Goal: Task Accomplishment & Management: Complete application form

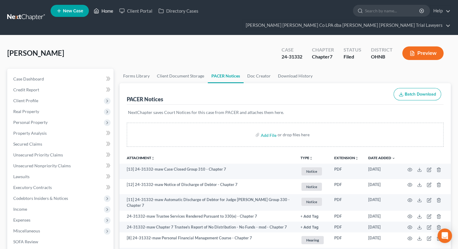
click at [107, 12] on link "Home" at bounding box center [104, 10] width 26 height 11
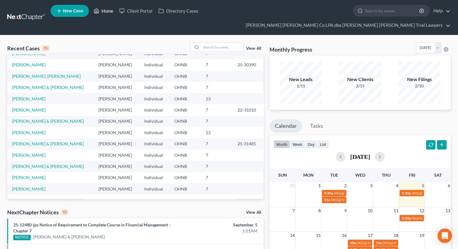
scroll to position [41, 0]
click at [219, 43] on input "search" at bounding box center [222, 47] width 42 height 9
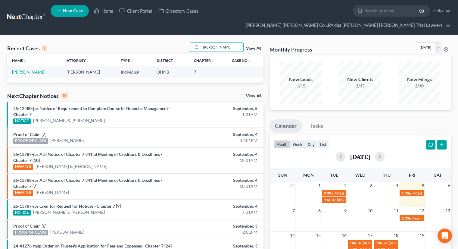
type input "[PERSON_NAME]"
click at [33, 69] on link "[PERSON_NAME]" at bounding box center [28, 71] width 33 height 5
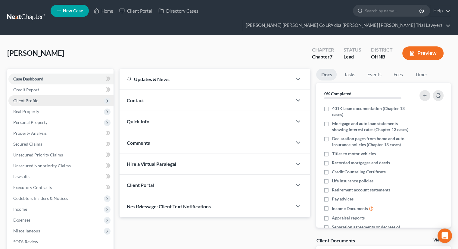
click at [52, 95] on span "Client Profile" at bounding box center [60, 100] width 105 height 11
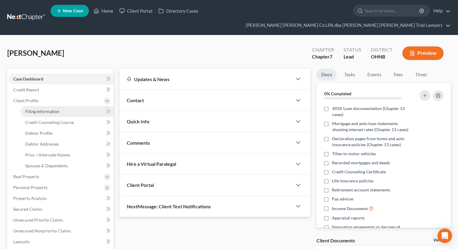
click at [53, 109] on span "Filing Information" at bounding box center [42, 111] width 34 height 5
select select "1"
select select "0"
select select "36"
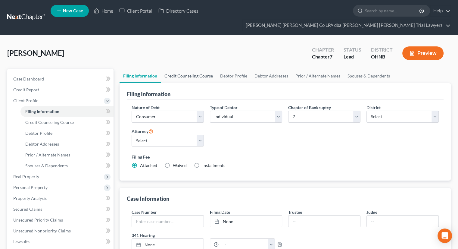
click at [182, 69] on link "Credit Counseling Course" at bounding box center [189, 76] width 56 height 14
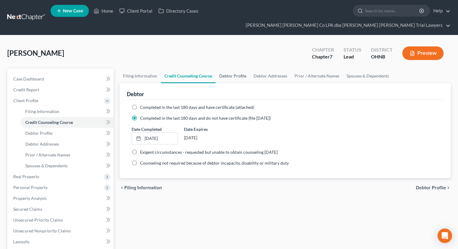
click at [229, 69] on link "Debtor Profile" at bounding box center [233, 76] width 34 height 14
select select "1"
select select "2"
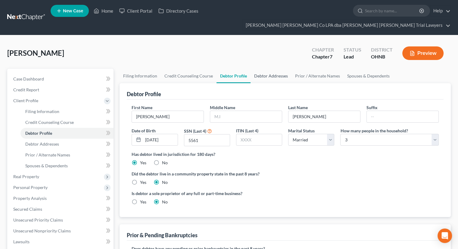
click at [260, 69] on link "Debtor Addresses" at bounding box center [270, 76] width 41 height 14
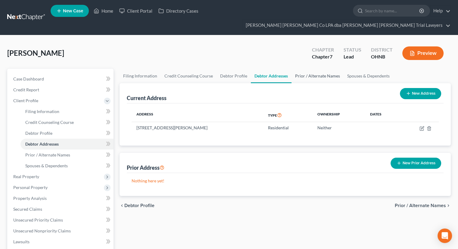
drag, startPoint x: 305, startPoint y: 67, endPoint x: 325, endPoint y: 65, distance: 19.9
click at [306, 69] on link "Prior / Alternate Names" at bounding box center [317, 76] width 52 height 14
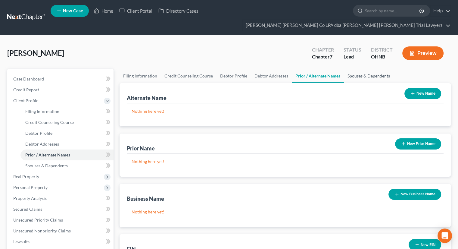
click at [351, 69] on link "Spouses & Dependents" at bounding box center [369, 76] width 50 height 14
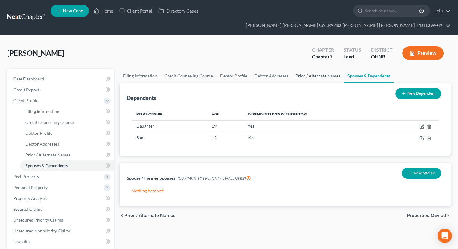
click at [309, 69] on link "Prior / Alternate Names" at bounding box center [318, 76] width 52 height 14
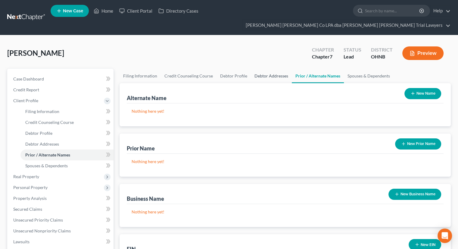
click at [272, 69] on link "Debtor Addresses" at bounding box center [271, 76] width 41 height 14
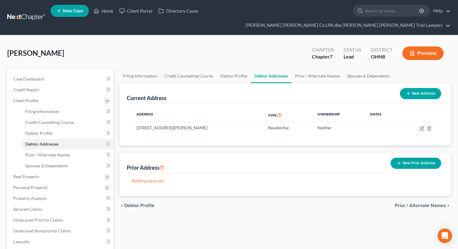
drag, startPoint x: 272, startPoint y: 67, endPoint x: 244, endPoint y: 39, distance: 39.6
click at [244, 42] on div "[PERSON_NAME] Upgraded Chapter Chapter 7 Status [GEOGRAPHIC_DATA] [GEOGRAPHIC_D…" at bounding box center [228, 55] width 443 height 26
click at [48, 109] on span "Filing Information" at bounding box center [42, 111] width 34 height 5
select select "1"
select select "0"
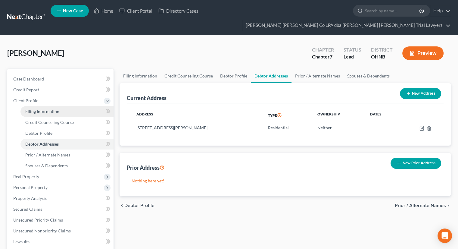
select select "0"
select select "61"
select select "0"
select select "36"
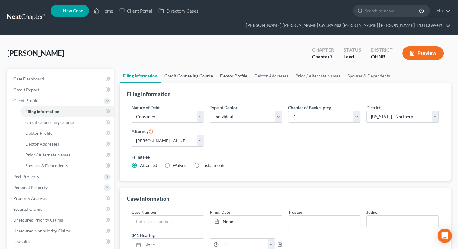
click at [179, 69] on link "Credit Counseling Course" at bounding box center [189, 76] width 56 height 14
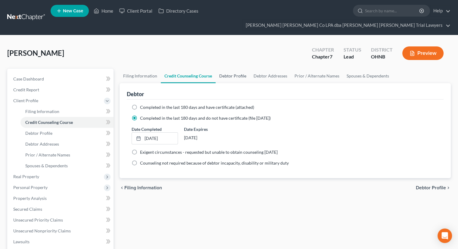
click at [235, 69] on link "Debtor Profile" at bounding box center [233, 76] width 34 height 14
select select "1"
select select "2"
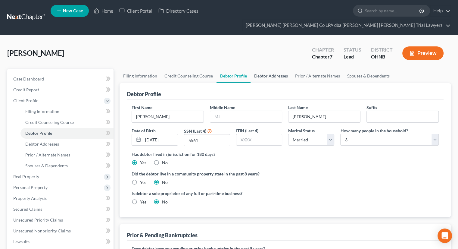
click at [264, 69] on link "Debtor Addresses" at bounding box center [270, 76] width 41 height 14
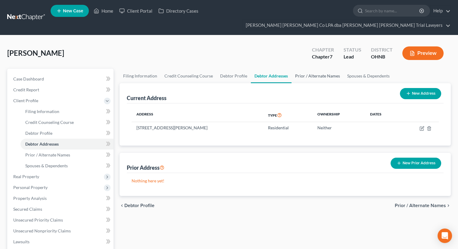
click at [305, 69] on link "Prior / Alternate Names" at bounding box center [317, 76] width 52 height 14
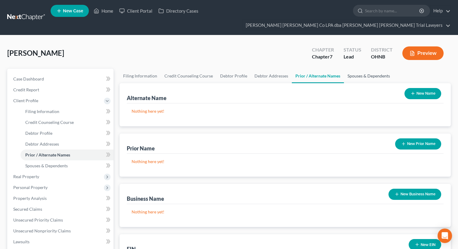
click at [353, 69] on link "Spouses & Dependents" at bounding box center [369, 76] width 50 height 14
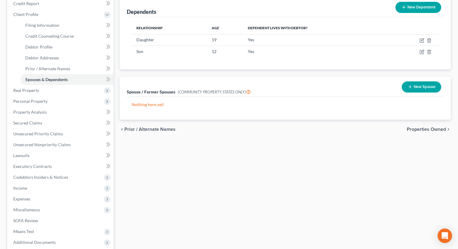
scroll to position [90, 0]
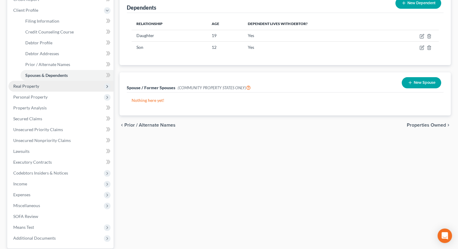
click at [38, 83] on span "Real Property" at bounding box center [26, 85] width 26 height 5
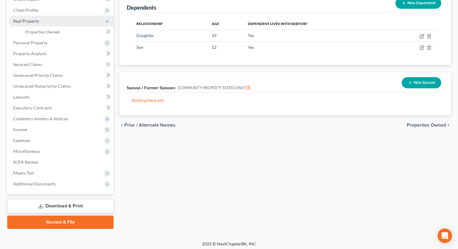
scroll to position [82, 0]
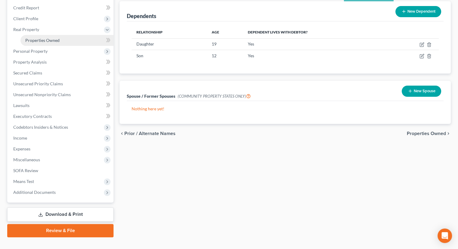
click at [51, 38] on span "Properties Owned" at bounding box center [42, 40] width 34 height 5
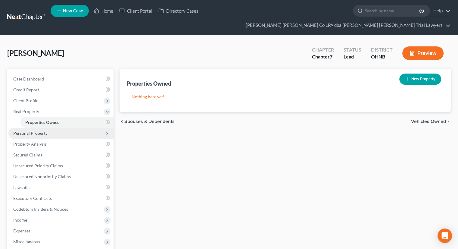
click at [56, 128] on span "Personal Property" at bounding box center [60, 133] width 105 height 11
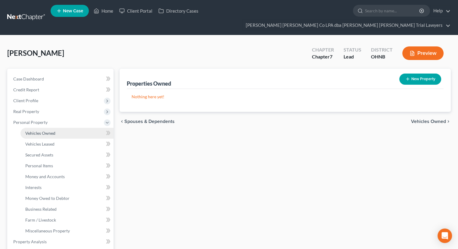
click at [58, 128] on link "Vehicles Owned" at bounding box center [66, 133] width 93 height 11
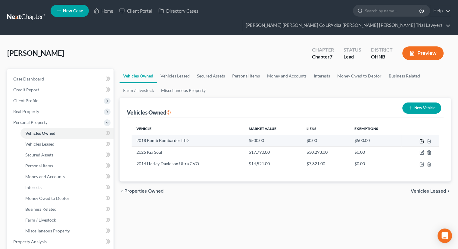
click at [421, 138] on icon "button" at bounding box center [421, 140] width 5 height 5
select select "6"
select select "8"
select select "3"
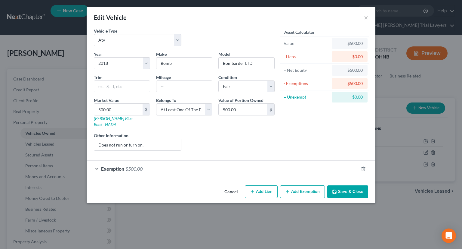
click at [348, 185] on button "Save & Close" at bounding box center [348, 191] width 41 height 13
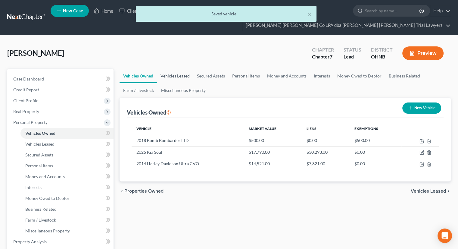
click at [175, 69] on link "Vehicles Leased" at bounding box center [175, 76] width 36 height 14
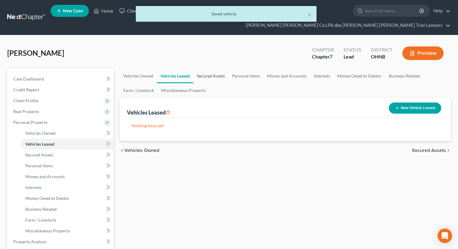
click at [207, 69] on link "Secured Assets" at bounding box center [210, 76] width 35 height 14
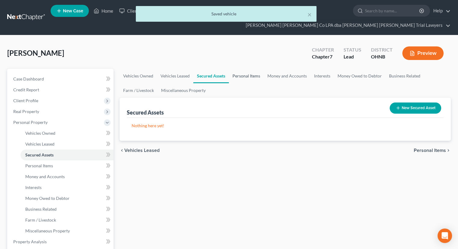
click at [240, 69] on link "Personal Items" at bounding box center [246, 76] width 35 height 14
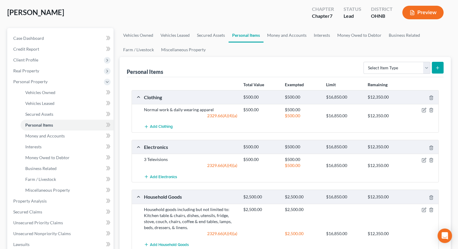
scroll to position [11, 0]
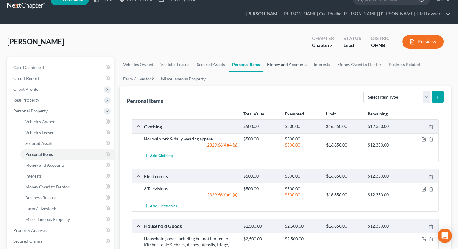
click at [285, 57] on link "Money and Accounts" at bounding box center [286, 64] width 47 height 14
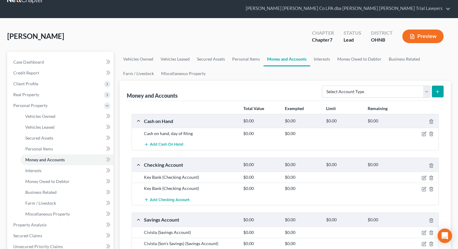
scroll to position [60, 0]
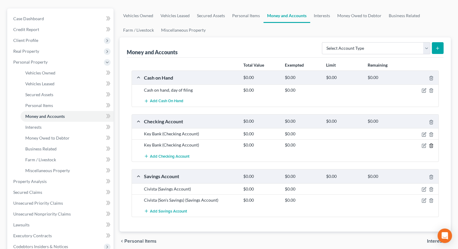
click at [431, 143] on icon "button" at bounding box center [431, 145] width 5 height 5
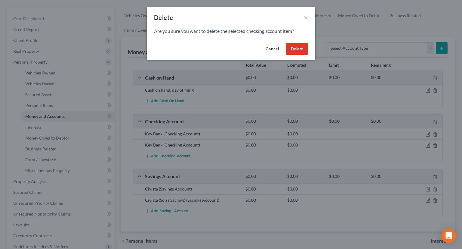
click at [299, 53] on button "Delete" at bounding box center [297, 49] width 22 height 12
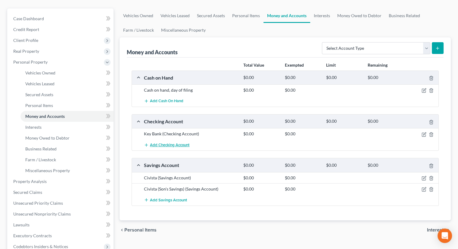
click at [164, 142] on span "Add Checking Account" at bounding box center [169, 144] width 39 height 5
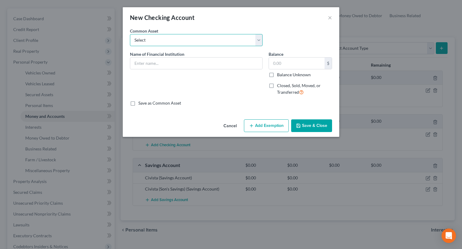
click at [153, 40] on select "Select ***NEED NAME OF BANK*** Huntington Bank Fifth Third Firelands Federal Cr…" at bounding box center [196, 40] width 133 height 12
select select "11"
click at [130, 34] on select "Select ***NEED NAME OF BANK*** Huntington Bank Fifth Third Firelands Federal Cr…" at bounding box center [196, 40] width 133 height 12
type input "Civista"
click at [301, 125] on icon "button" at bounding box center [298, 125] width 5 height 5
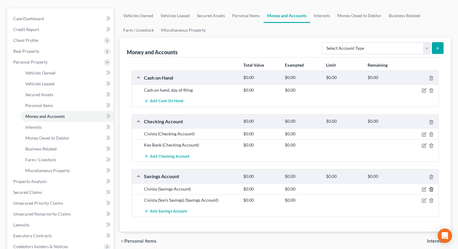
click at [431, 187] on icon "button" at bounding box center [431, 189] width 5 height 5
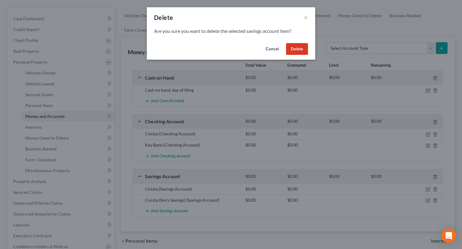
click at [301, 47] on button "Delete" at bounding box center [297, 49] width 22 height 12
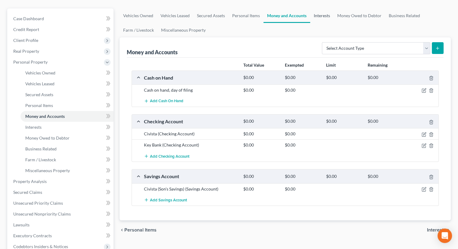
click at [328, 8] on link "Interests" at bounding box center [321, 15] width 23 height 14
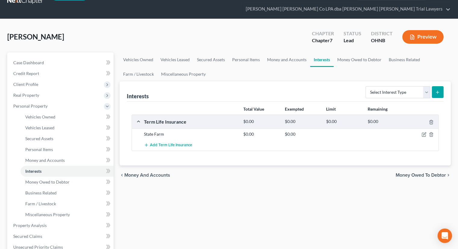
scroll to position [30, 0]
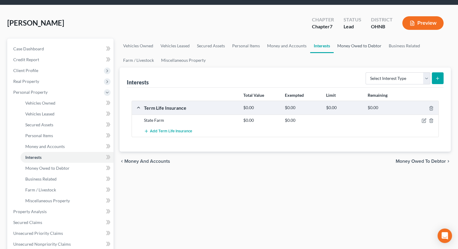
click at [355, 39] on link "Money Owed to Debtor" at bounding box center [359, 46] width 51 height 14
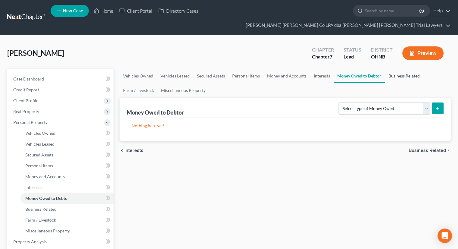
click at [401, 69] on link "Business Related" at bounding box center [404, 76] width 39 height 14
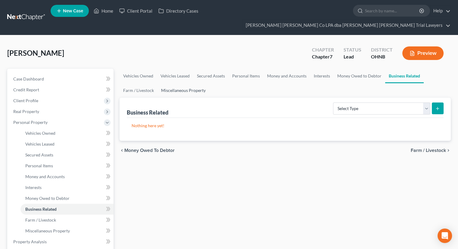
click at [192, 83] on link "Miscellaneous Property" at bounding box center [183, 90] width 52 height 14
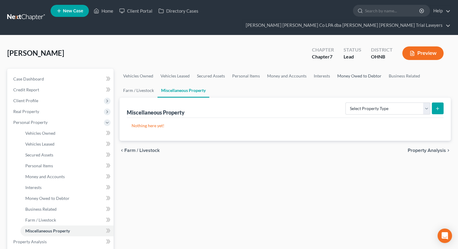
click at [355, 69] on link "Money Owed to Debtor" at bounding box center [359, 76] width 51 height 14
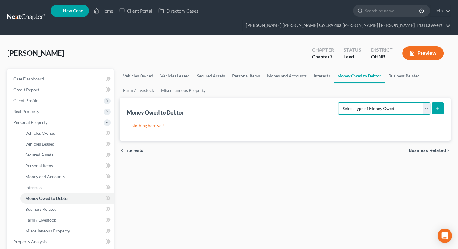
click at [388, 102] on select "Select Type of Money Owed Accounts Receivable Alimony Child Support Claims Agai…" at bounding box center [384, 108] width 92 height 12
select select "expected_tax_refund"
click at [339, 102] on select "Select Type of Money Owed Accounts Receivable Alimony Child Support Claims Agai…" at bounding box center [384, 108] width 92 height 12
click at [433, 102] on button "submit" at bounding box center [438, 108] width 12 height 12
select select "0"
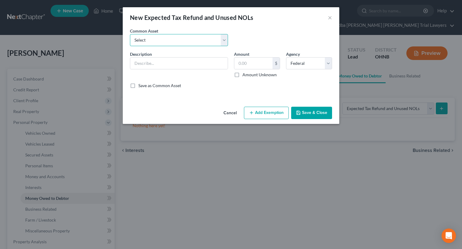
drag, startPoint x: 207, startPoint y: 40, endPoint x: 205, endPoint y: 42, distance: 3.2
click at [207, 40] on select "Select Anticipated tax refunds; Federal & State Anticipated tax refunds; Federa…" at bounding box center [179, 40] width 98 height 12
select select "0"
click at [130, 34] on select "Select Anticipated tax refunds; Federal & State Anticipated tax refunds; Federa…" at bounding box center [179, 40] width 98 height 12
type input "Anticipated tax refunds; Federal & State"
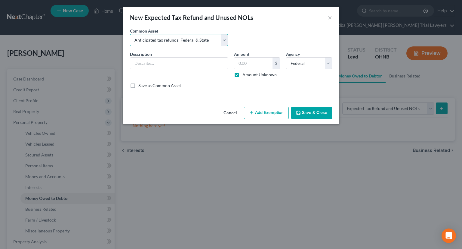
type input "0.00"
checkbox input "true"
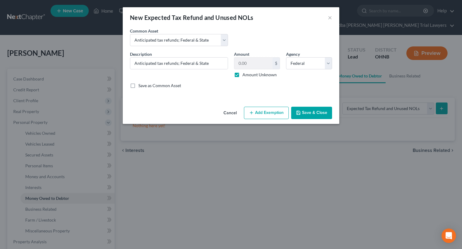
click at [267, 112] on button "Add Exemption" at bounding box center [266, 113] width 45 height 13
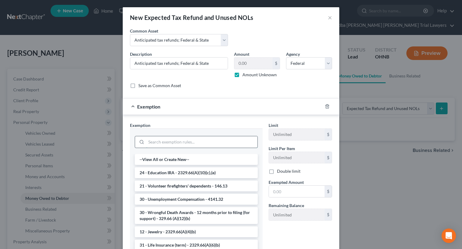
click at [172, 140] on input "search" at bounding box center [201, 141] width 111 height 11
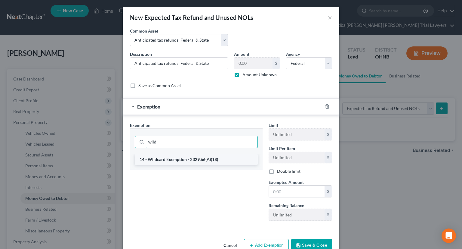
type input "wild"
click at [192, 160] on li "14 - Wildcard Exemption - 2329.66(A)(18)" at bounding box center [196, 159] width 123 height 11
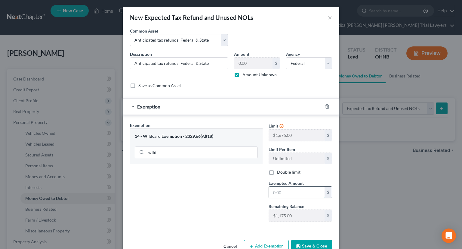
click at [280, 192] on input "text" at bounding box center [297, 191] width 56 height 11
type input "1,175"
click at [242, 187] on div "Exemption Set must be selected for CA. Exemption * 14 - Wildcard Exemption - 23…" at bounding box center [196, 174] width 139 height 104
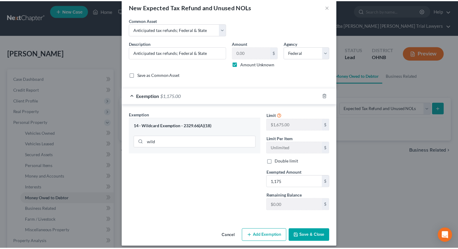
scroll to position [15, 0]
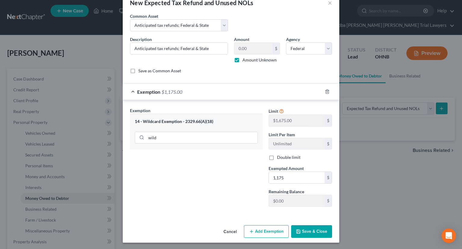
click at [321, 230] on button "Save & Close" at bounding box center [311, 231] width 41 height 13
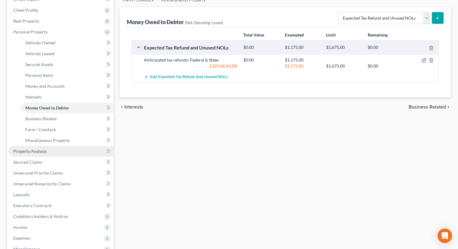
click at [32, 148] on span "Property Analysis" at bounding box center [29, 150] width 33 height 5
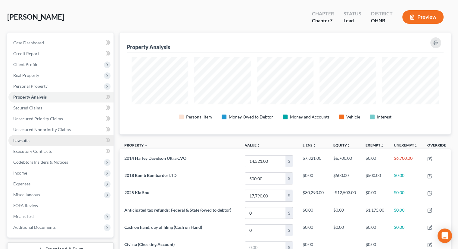
scroll to position [30, 0]
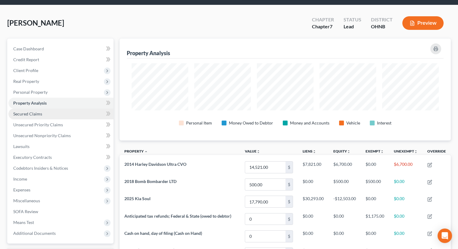
click at [50, 108] on link "Secured Claims" at bounding box center [60, 113] width 105 height 11
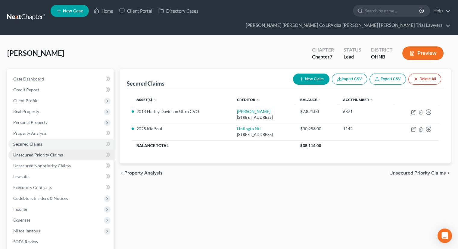
click at [53, 152] on span "Unsecured Priority Claims" at bounding box center [38, 154] width 50 height 5
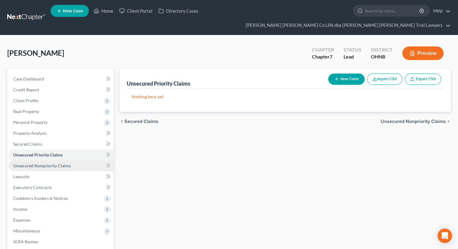
click at [57, 163] on span "Unsecured Nonpriority Claims" at bounding box center [42, 165] width 58 height 5
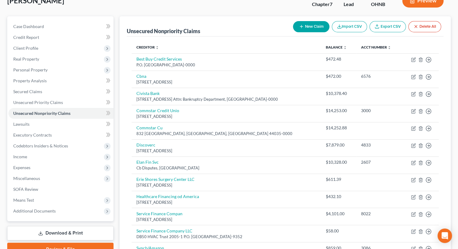
scroll to position [38, 0]
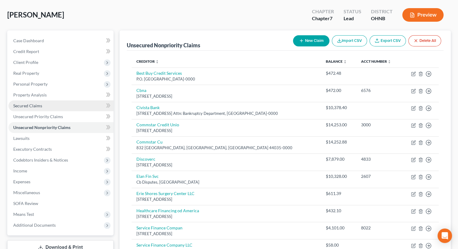
click at [23, 103] on span "Secured Claims" at bounding box center [27, 105] width 29 height 5
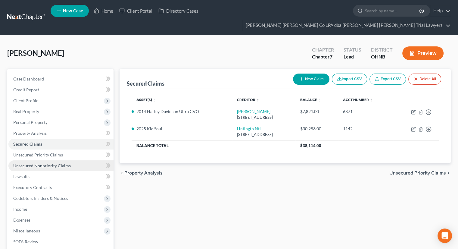
click at [45, 163] on span "Unsecured Nonpriority Claims" at bounding box center [42, 165] width 58 height 5
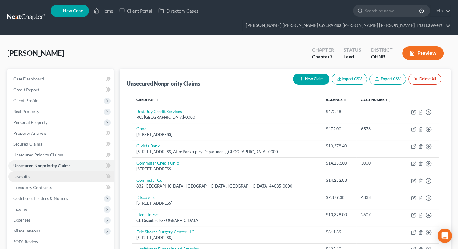
click at [43, 171] on link "Lawsuits" at bounding box center [60, 176] width 105 height 11
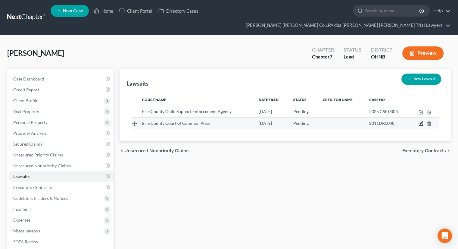
click at [420, 121] on icon "button" at bounding box center [420, 123] width 5 height 5
select select "36"
select select "0"
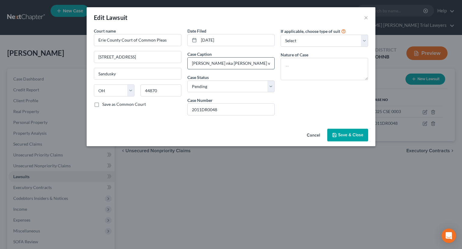
click at [261, 63] on input "[PERSON_NAME] nka [PERSON_NAME] vs. [PERSON_NAME]" at bounding box center [231, 63] width 87 height 11
click at [341, 129] on button "Save & Close" at bounding box center [348, 135] width 41 height 13
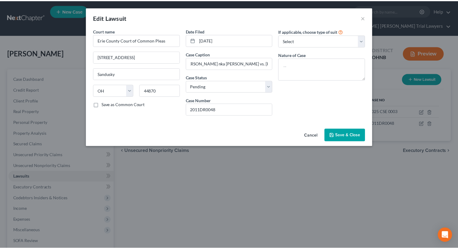
scroll to position [0, 0]
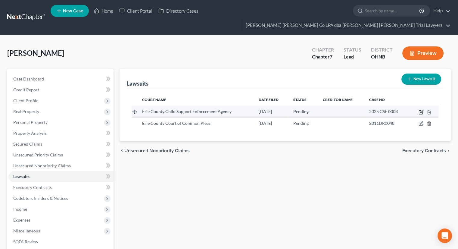
click at [420, 110] on icon "button" at bounding box center [421, 111] width 3 height 3
select select "36"
select select "0"
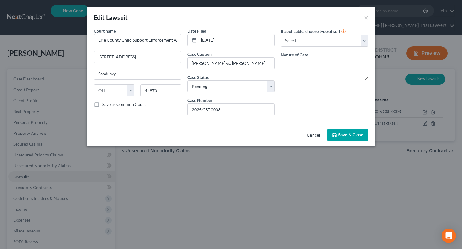
click at [349, 132] on span "Save & Close" at bounding box center [350, 134] width 25 height 5
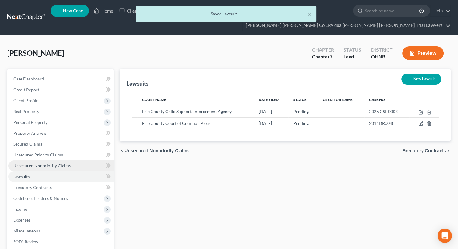
click at [31, 163] on span "Unsecured Nonpriority Claims" at bounding box center [42, 165] width 58 height 5
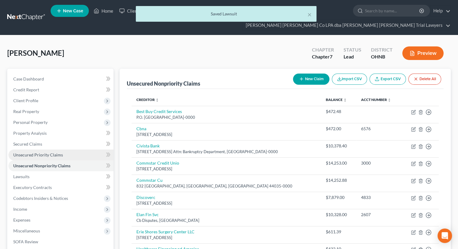
click at [52, 149] on link "Unsecured Priority Claims" at bounding box center [60, 154] width 105 height 11
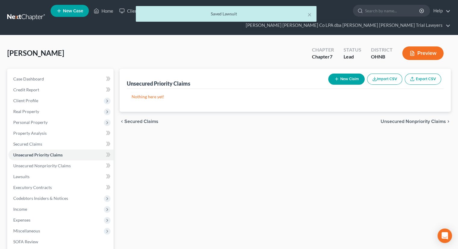
click at [350, 73] on button "New Claim" at bounding box center [346, 78] width 36 height 11
select select "0"
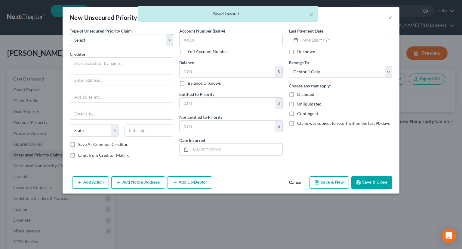
click at [135, 45] on select "Select Taxes & Other Government Units Domestic Support Obligations Extensions o…" at bounding box center [122, 40] width 104 height 12
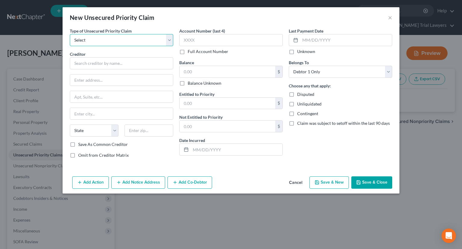
select select "1"
click at [70, 34] on select "Select Taxes & Other Government Units Domestic Support Obligations Extensions o…" at bounding box center [122, 40] width 104 height 12
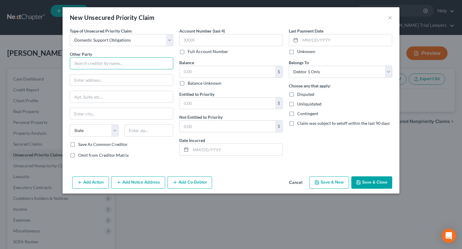
click at [121, 63] on input "text" at bounding box center [122, 63] width 104 height 12
click at [113, 79] on input "text" at bounding box center [121, 79] width 103 height 11
type input "[PERSON_NAME]"
type input "[STREET_ADDRESS]"
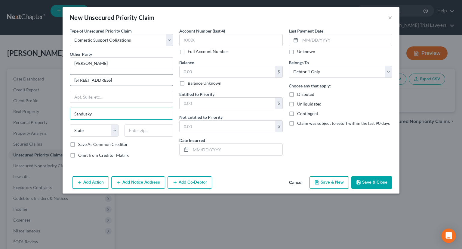
type input "Sandusky"
select select "36"
type input "44870"
click at [201, 74] on input "text" at bounding box center [228, 71] width 96 height 11
click at [188, 83] on label "Balance Unknown" at bounding box center [205, 83] width 34 height 6
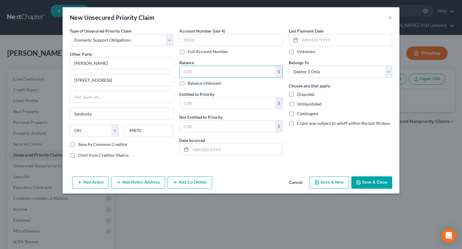
click at [190, 83] on input "Balance Unknown" at bounding box center [192, 82] width 4 height 4
checkbox input "true"
type input "0.00"
click at [372, 183] on button "Save & Close" at bounding box center [372, 182] width 41 height 13
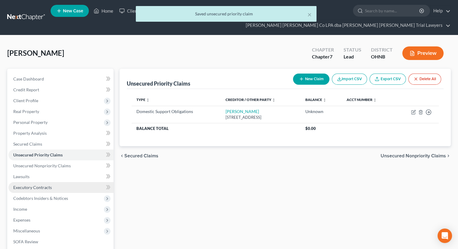
click at [35, 185] on span "Executory Contracts" at bounding box center [32, 187] width 39 height 5
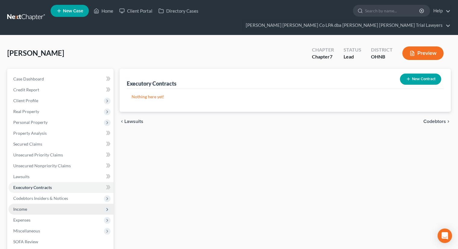
click at [34, 204] on span "Income" at bounding box center [60, 209] width 105 height 11
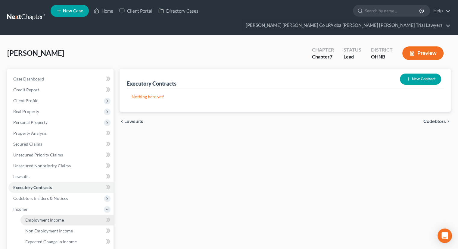
click at [35, 217] on span "Employment Income" at bounding box center [44, 219] width 39 height 5
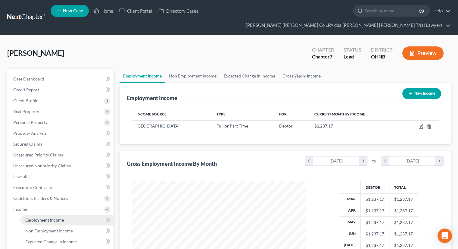
scroll to position [107, 186]
click at [184, 69] on link "Non Employment Income" at bounding box center [192, 76] width 55 height 14
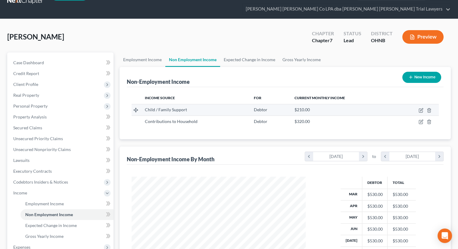
scroll to position [30, 0]
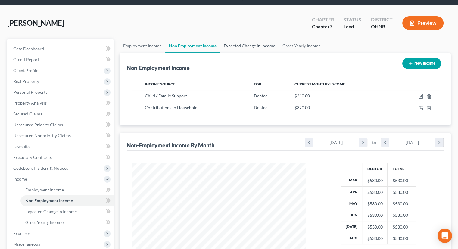
click at [244, 39] on link "Expected Change in Income" at bounding box center [249, 46] width 59 height 14
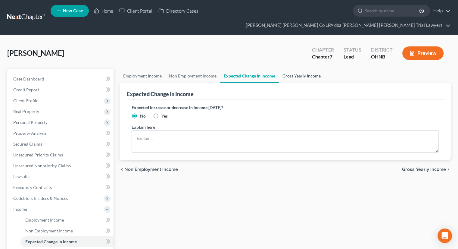
click at [304, 69] on link "Gross Yearly Income" at bounding box center [301, 76] width 45 height 14
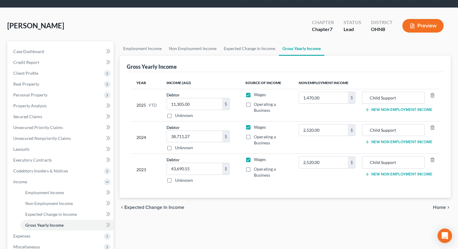
scroll to position [60, 0]
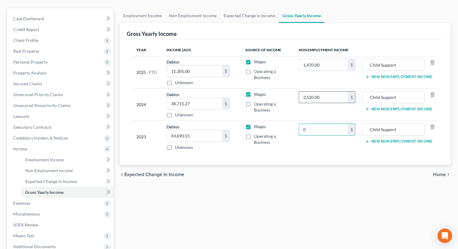
type input "0"
click at [340, 92] on input "2,520.00" at bounding box center [323, 97] width 49 height 11
type input "0"
click at [324, 59] on input "1,470.00" at bounding box center [323, 64] width 49 height 11
type input "0"
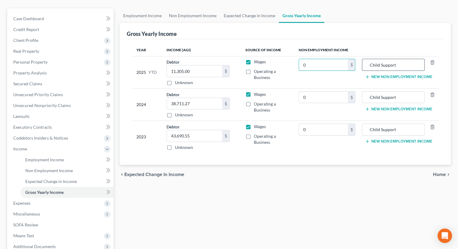
click at [392, 59] on input "Child Support" at bounding box center [393, 64] width 56 height 11
drag, startPoint x: 396, startPoint y: 54, endPoint x: 364, endPoint y: 56, distance: 32.6
click at [362, 59] on div "Child Support" at bounding box center [393, 65] width 62 height 12
drag, startPoint x: 394, startPoint y: 85, endPoint x: 370, endPoint y: 89, distance: 24.5
click at [362, 88] on td "Child Support New Non Employment Income" at bounding box center [399, 104] width 79 height 32
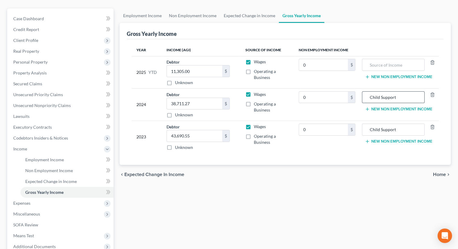
type input "t"
click at [390, 92] on input "t" at bounding box center [393, 97] width 56 height 11
drag, startPoint x: 403, startPoint y: 117, endPoint x: 360, endPoint y: 122, distance: 43.9
click at [360, 122] on tr "2023 Debtor 43,690.55 $ Unknown Balance Undetermined 43,690.55 $ Unknown Wages …" at bounding box center [285, 137] width 307 height 32
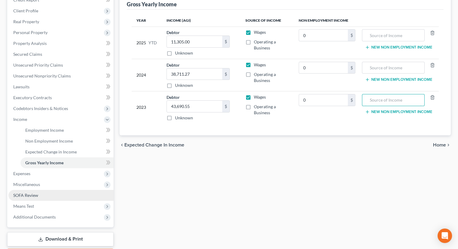
scroll to position [114, 0]
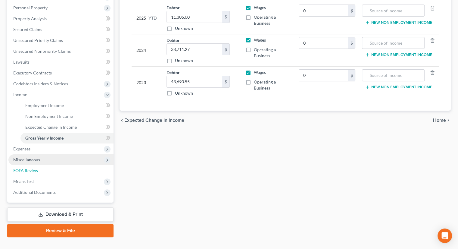
drag, startPoint x: 62, startPoint y: 160, endPoint x: 57, endPoint y: 146, distance: 15.2
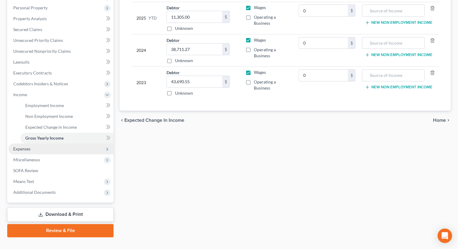
click at [54, 143] on span "Expenses" at bounding box center [60, 148] width 105 height 11
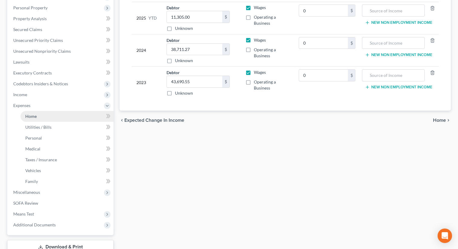
click at [57, 111] on link "Home" at bounding box center [66, 116] width 93 height 11
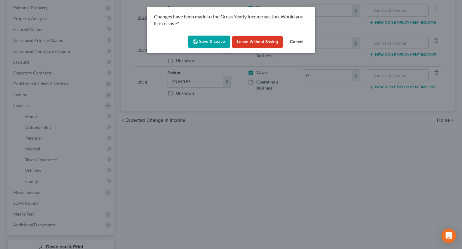
click at [203, 40] on button "Save & Leave" at bounding box center [209, 42] width 42 height 13
type input "0.00"
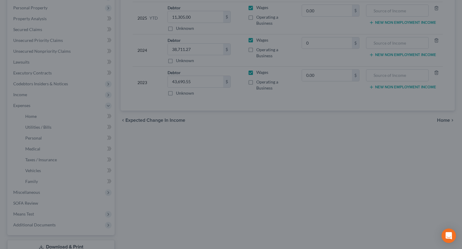
type input "0.00"
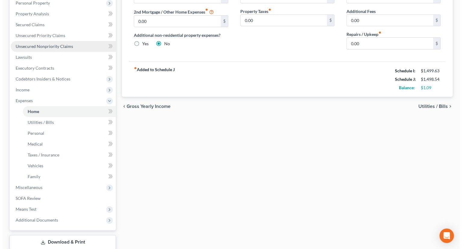
scroll to position [120, 0]
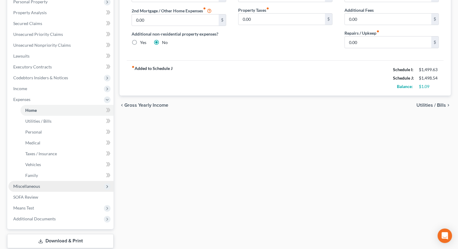
click at [43, 181] on span "Miscellaneous" at bounding box center [60, 186] width 105 height 11
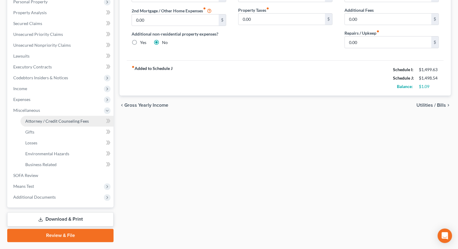
click at [63, 118] on span "Attorney / Credit Counseling Fees" at bounding box center [57, 120] width 64 height 5
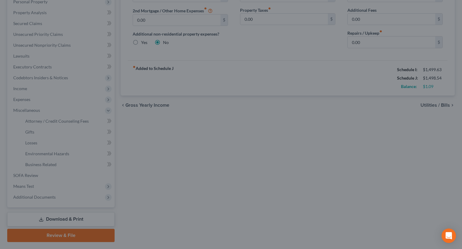
click at [69, 112] on div at bounding box center [231, 124] width 462 height 249
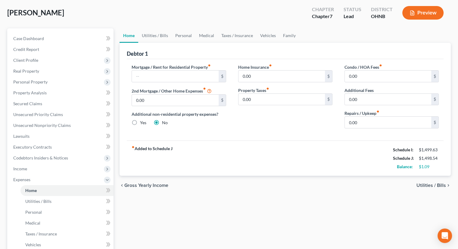
scroll to position [147, 0]
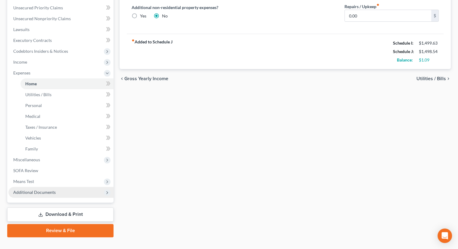
click at [61, 187] on span "Additional Documents" at bounding box center [60, 192] width 105 height 11
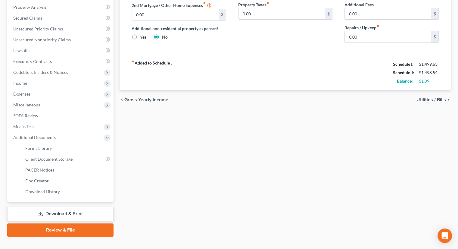
scroll to position [125, 0]
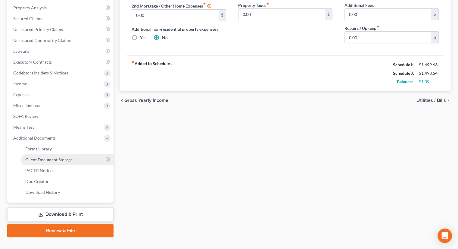
click at [77, 154] on link "Client Document Storage" at bounding box center [66, 159] width 93 height 11
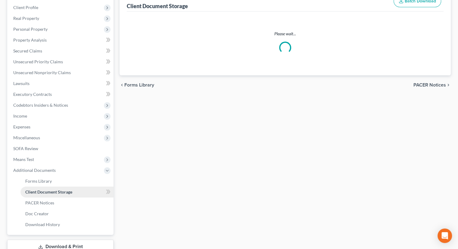
select select "5"
select select "20"
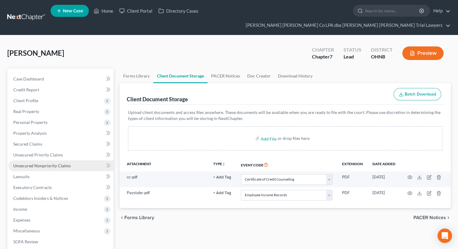
click at [50, 163] on span "Unsecured Nonpriority Claims" at bounding box center [42, 165] width 58 height 5
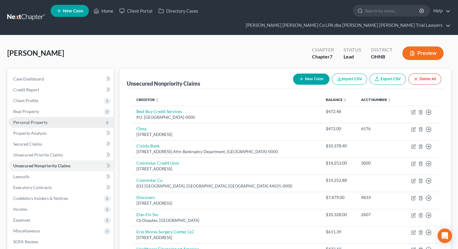
click at [48, 117] on span "Personal Property" at bounding box center [60, 122] width 105 height 11
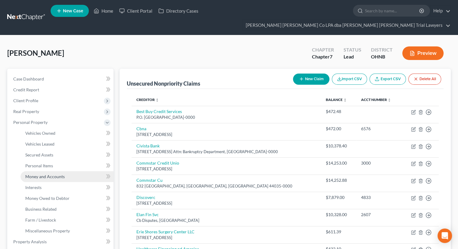
click at [55, 174] on span "Money and Accounts" at bounding box center [44, 176] width 39 height 5
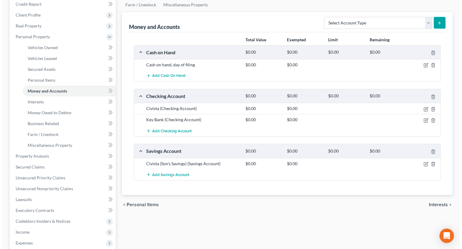
scroll to position [90, 0]
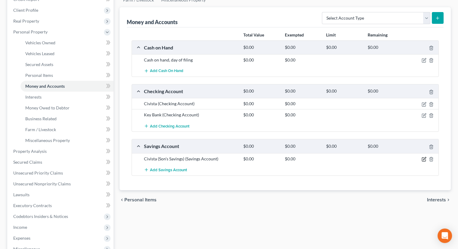
click at [424, 157] on icon "button" at bounding box center [423, 159] width 5 height 5
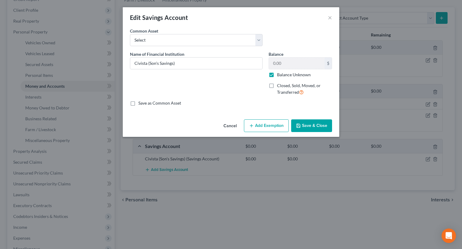
click at [277, 76] on label "Balance Unknown" at bounding box center [294, 75] width 34 height 6
click at [280, 76] on input "Balance Unknown" at bounding box center [282, 74] width 4 height 4
checkbox input "false"
click at [287, 63] on input "0.00" at bounding box center [297, 63] width 56 height 11
type input "7.25"
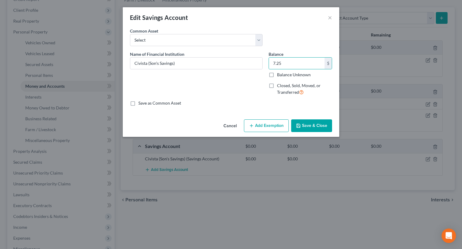
click at [272, 123] on button "Add Exemption" at bounding box center [266, 125] width 45 height 13
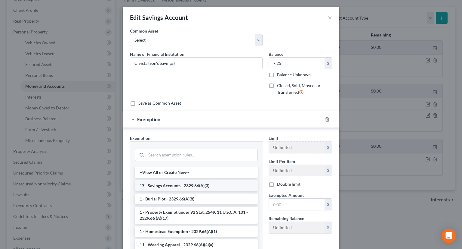
click at [177, 187] on li "17 - Savings Accounts - 2329.66(A)(3)" at bounding box center [196, 185] width 123 height 11
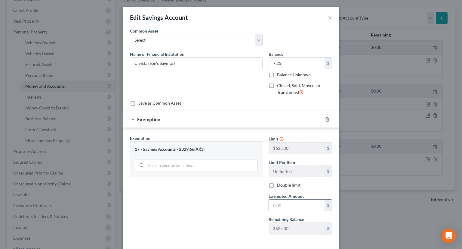
drag, startPoint x: 277, startPoint y: 207, endPoint x: 270, endPoint y: 207, distance: 7.3
click at [277, 207] on input "text" at bounding box center [297, 204] width 56 height 11
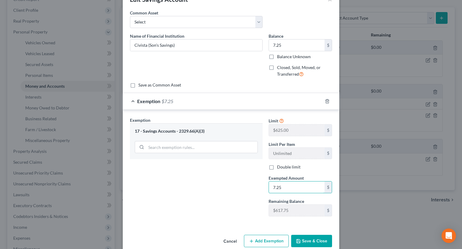
scroll to position [28, 0]
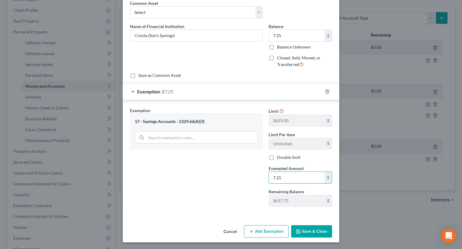
type input "7.25"
click at [303, 229] on button "Save & Close" at bounding box center [311, 231] width 41 height 13
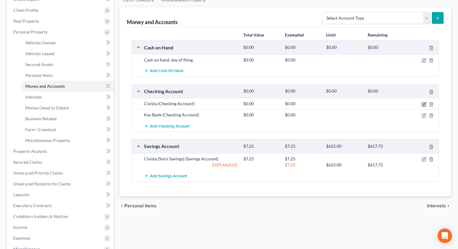
click at [423, 102] on icon "button" at bounding box center [423, 104] width 5 height 5
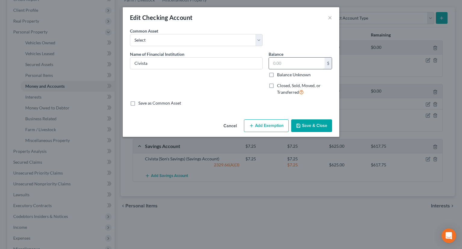
click at [288, 66] on input "text" at bounding box center [297, 63] width 56 height 11
type input "31.83"
click at [278, 129] on button "Add Exemption" at bounding box center [266, 125] width 45 height 13
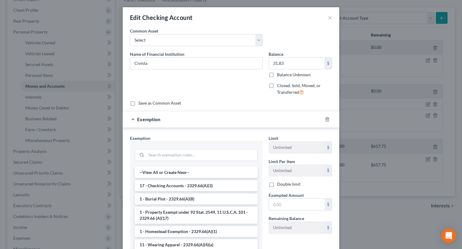
drag, startPoint x: 159, startPoint y: 186, endPoint x: 179, endPoint y: 188, distance: 20.5
click at [159, 186] on li "17 - Checking Accounts - 2329.66(A)(3)" at bounding box center [196, 185] width 123 height 11
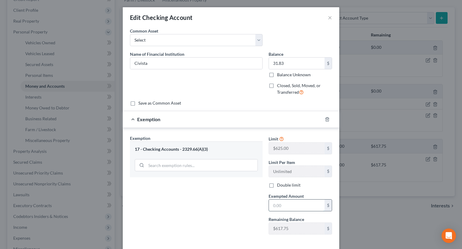
click at [272, 206] on input "text" at bounding box center [297, 204] width 56 height 11
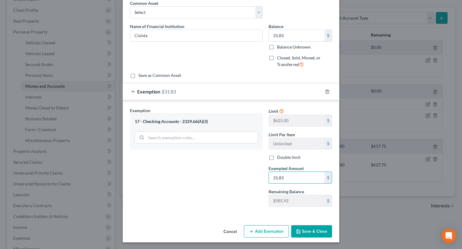
type input "31.83"
click at [325, 227] on button "Save & Close" at bounding box center [311, 231] width 41 height 13
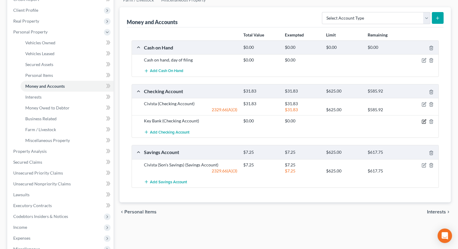
click at [423, 119] on icon "button" at bounding box center [424, 120] width 3 height 3
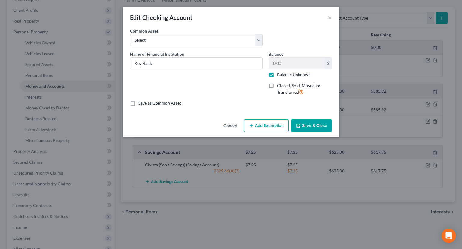
click at [277, 75] on label "Balance Unknown" at bounding box center [294, 75] width 34 height 6
click at [280, 75] on input "Balance Unknown" at bounding box center [282, 74] width 4 height 4
checkbox input "false"
click at [285, 63] on input "0.00" at bounding box center [297, 63] width 56 height 11
type input "234.71"
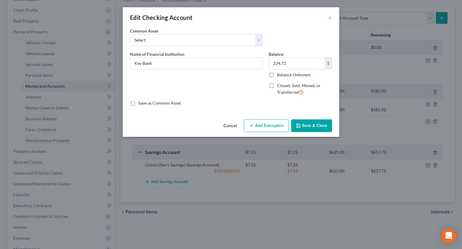
click at [259, 124] on button "Add Exemption" at bounding box center [266, 125] width 45 height 13
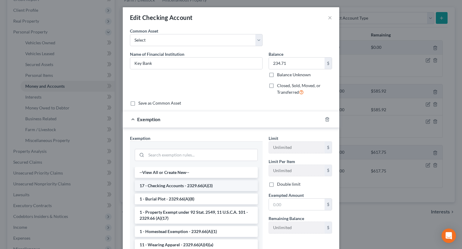
click at [181, 185] on li "17 - Checking Accounts - 2329.66(A)(3)" at bounding box center [196, 185] width 123 height 11
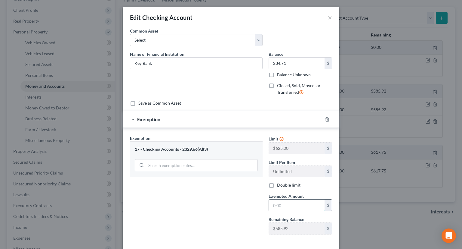
click at [293, 201] on input "text" at bounding box center [297, 204] width 56 height 11
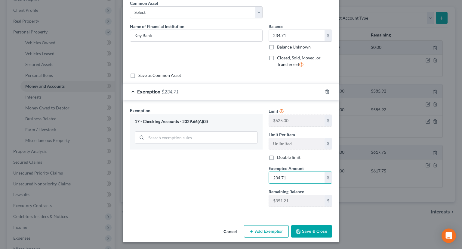
type input "234.71"
click at [311, 230] on button "Save & Close" at bounding box center [311, 231] width 41 height 13
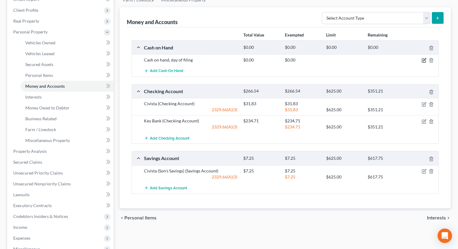
click at [425, 59] on icon "button" at bounding box center [424, 61] width 4 height 4
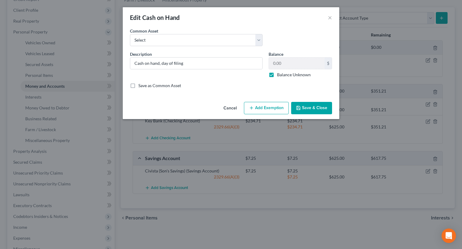
click at [277, 73] on label "Balance Unknown" at bounding box center [294, 75] width 34 height 6
click at [280, 73] on input "Balance Unknown" at bounding box center [282, 74] width 4 height 4
checkbox input "false"
click at [287, 66] on input "0.00" at bounding box center [297, 63] width 56 height 11
type input "4"
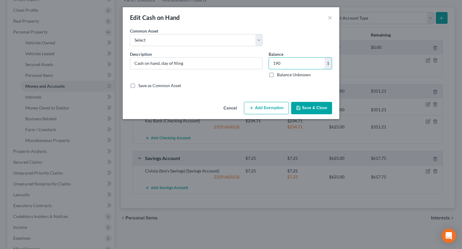
type input "190"
click at [269, 107] on button "Add Exemption" at bounding box center [266, 108] width 45 height 13
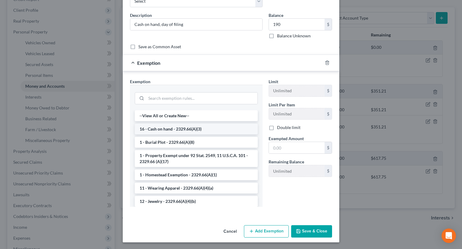
click at [195, 126] on li "16 - Cash on hand - 2329.66(A)(3)" at bounding box center [196, 128] width 123 height 11
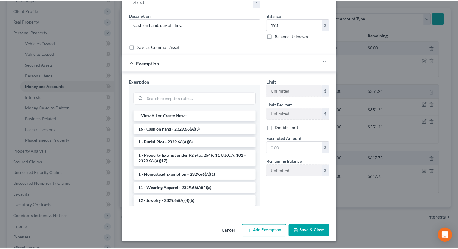
scroll to position [10, 0]
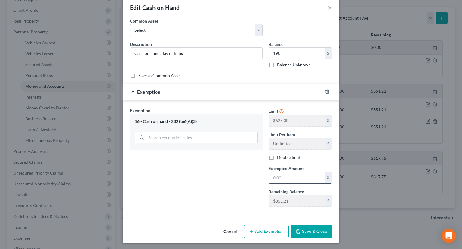
click at [285, 172] on input "text" at bounding box center [297, 177] width 56 height 11
type input "190"
click at [314, 229] on button "Save & Close" at bounding box center [311, 231] width 41 height 13
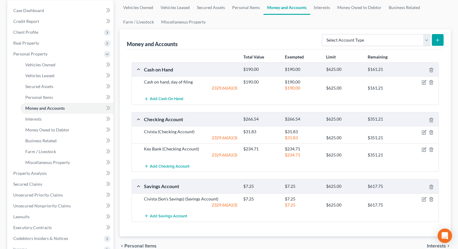
scroll to position [60, 0]
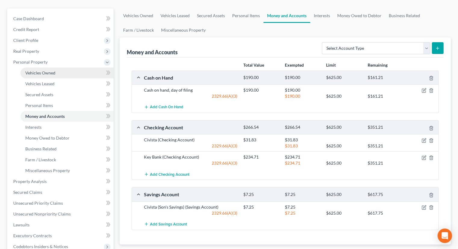
click at [75, 67] on link "Vehicles Owned" at bounding box center [66, 72] width 93 height 11
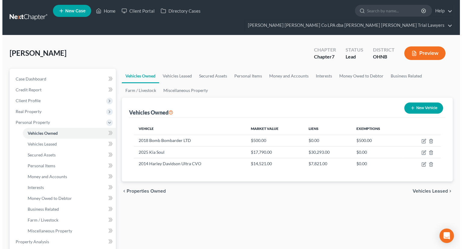
scroll to position [30, 0]
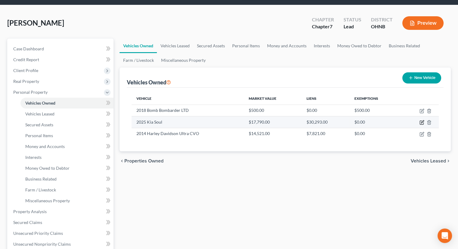
click at [420, 120] on icon "button" at bounding box center [421, 122] width 5 height 5
select select "0"
select select "1"
select select "0"
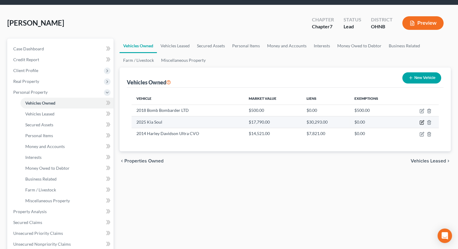
select select "36"
select select "0"
select select "2"
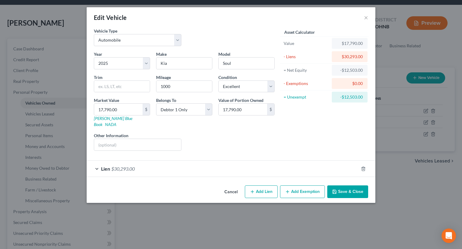
click at [220, 165] on div "Lien $30,293.00" at bounding box center [223, 168] width 272 height 16
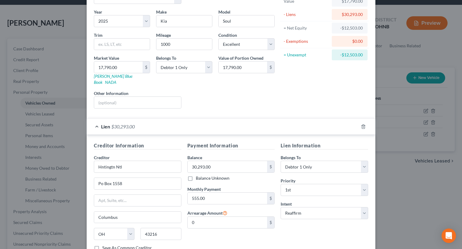
scroll to position [0, 0]
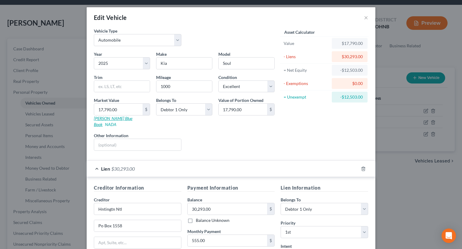
click at [105, 119] on link "[PERSON_NAME] Blue Book" at bounding box center [113, 121] width 39 height 11
click at [120, 106] on input "17,790.00" at bounding box center [118, 109] width 48 height 11
type input "2"
type input "2.00"
type input "23"
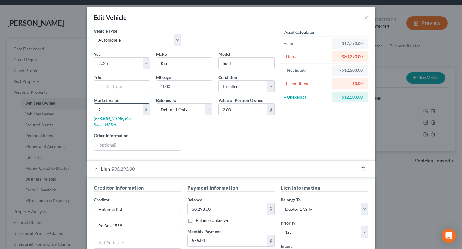
type input "23.00"
type input "2"
type input "2.00"
type input "22"
type input "22.00"
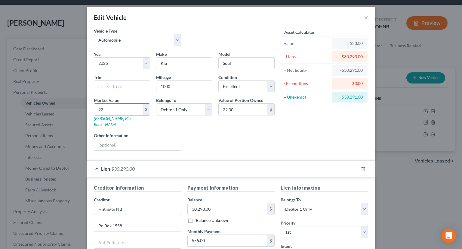
type input "223"
type input "223.00"
type input "2230"
type input "2,230.00"
type input "2,2308"
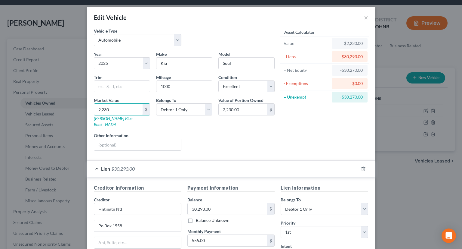
type input "22,308.00"
type input "22,308"
click at [218, 148] on div "Year Select 2026 2025 2024 2023 2022 2021 2020 2019 2018 2017 2016 2015 2014 20…" at bounding box center [184, 103] width 187 height 104
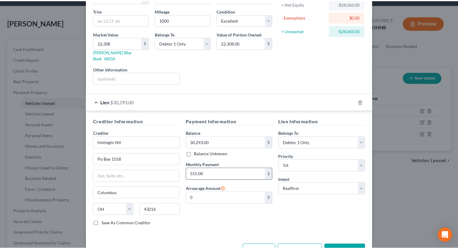
scroll to position [79, 0]
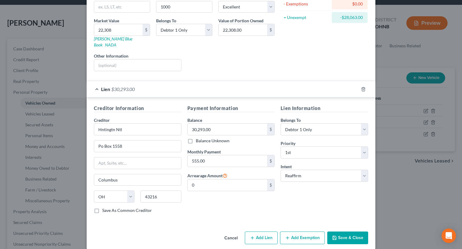
click at [354, 231] on button "Save & Close" at bounding box center [348, 237] width 41 height 13
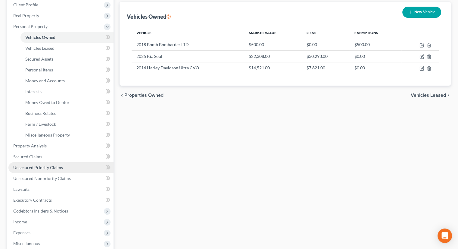
scroll to position [179, 0]
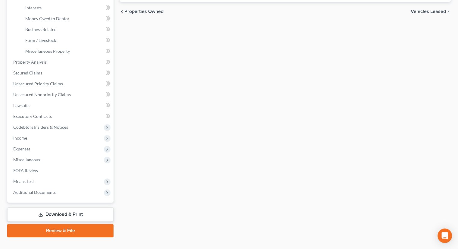
click at [64, 207] on link "Download & Print" at bounding box center [60, 214] width 106 height 14
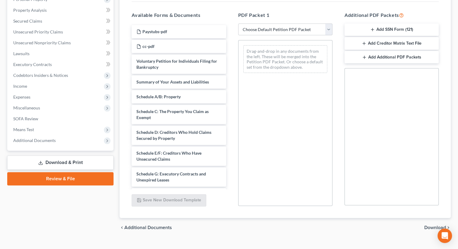
click at [63, 172] on link "Review & File" at bounding box center [60, 178] width 106 height 13
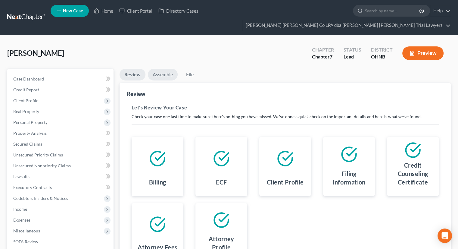
click at [169, 69] on link "Assemble" at bounding box center [163, 75] width 30 height 12
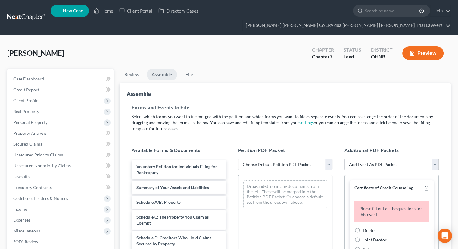
click at [249, 158] on select "Choose Default Petition PDF Packet Complete Bankruptcy Petition (all forms and …" at bounding box center [285, 164] width 94 height 12
select select "0"
click at [238, 158] on select "Choose Default Petition PDF Packet Complete Bankruptcy Petition (all forms and …" at bounding box center [285, 164] width 94 height 12
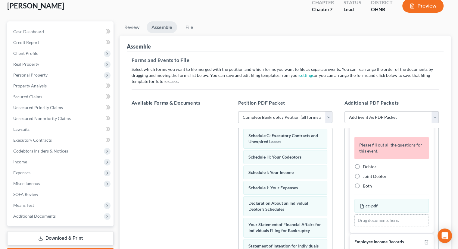
scroll to position [120, 0]
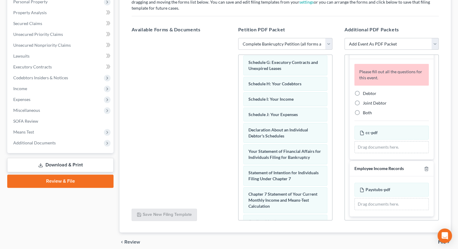
click at [363, 90] on label "Debtor" at bounding box center [370, 93] width 14 height 6
click at [365, 90] on input "Debtor" at bounding box center [367, 92] width 4 height 4
radio input "true"
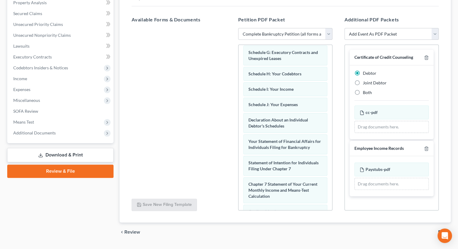
scroll to position [135, 0]
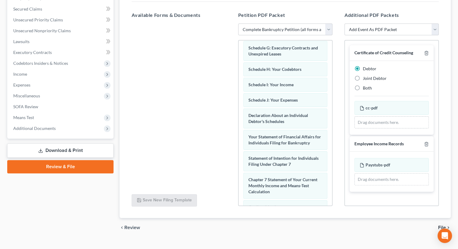
click at [443, 225] on span "File" at bounding box center [442, 227] width 8 height 5
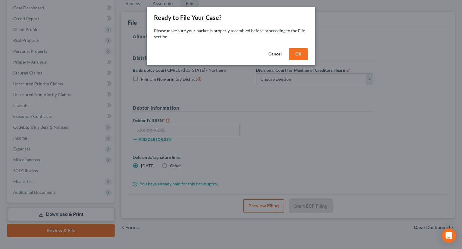
click at [303, 51] on button "OK" at bounding box center [298, 54] width 19 height 12
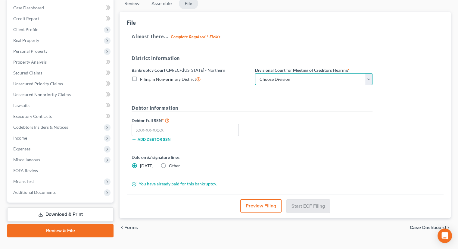
click at [291, 73] on select "Choose Division Akron Canton Cleveland Toledo Youngstown" at bounding box center [313, 79] width 117 height 12
select select "3"
click at [255, 73] on select "Choose Division Akron Canton Cleveland Toledo Youngstown" at bounding box center [313, 79] width 117 height 12
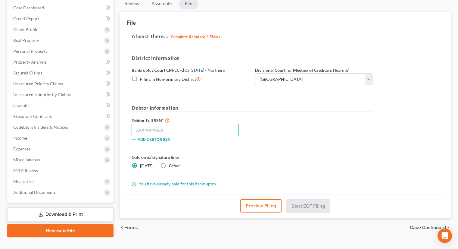
click at [202, 124] on input "text" at bounding box center [185, 130] width 107 height 12
type input "273-70-5561"
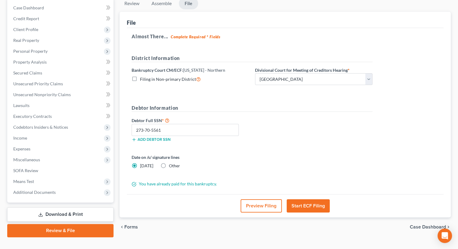
click at [320, 199] on button "Start ECF Filing" at bounding box center [308, 205] width 43 height 13
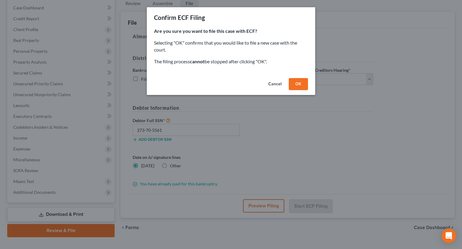
click at [301, 85] on button "OK" at bounding box center [298, 84] width 19 height 12
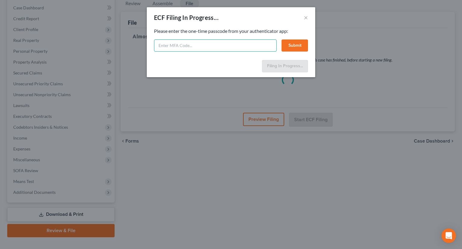
click at [198, 44] on input "text" at bounding box center [215, 45] width 123 height 12
type input "117522"
click at [292, 46] on button "Submit" at bounding box center [295, 45] width 26 height 12
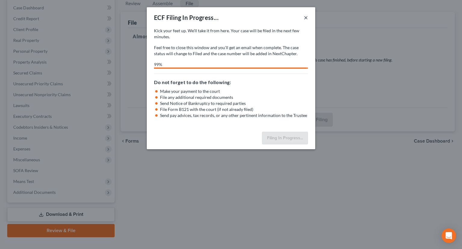
click at [306, 15] on button "×" at bounding box center [306, 17] width 4 height 7
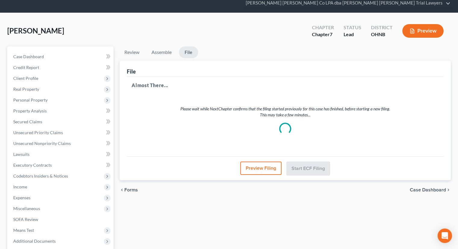
scroll to position [0, 0]
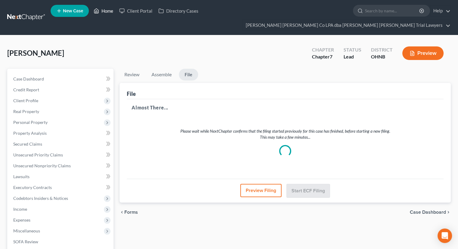
click at [98, 11] on icon at bounding box center [97, 11] width 4 height 5
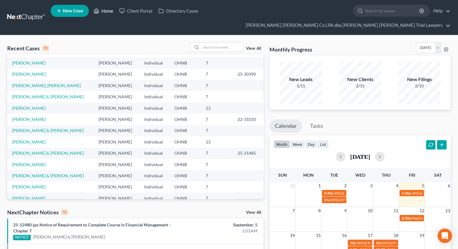
scroll to position [41, 0]
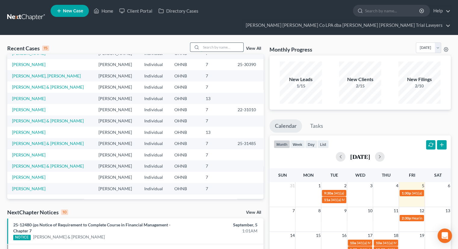
click at [214, 43] on input "search" at bounding box center [222, 47] width 42 height 9
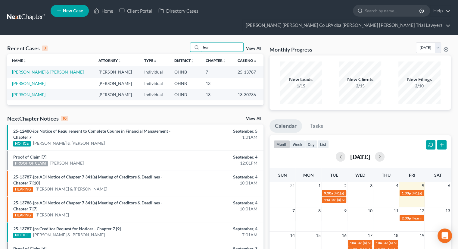
scroll to position [0, 0]
type input "lew"
click at [37, 69] on link "Rosa, Lewis & Alicia" at bounding box center [48, 71] width 72 height 5
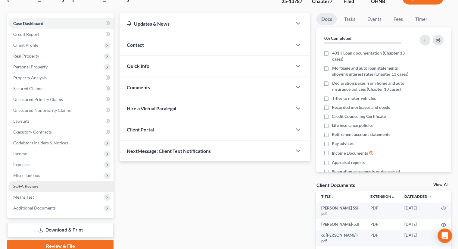
scroll to position [79, 0]
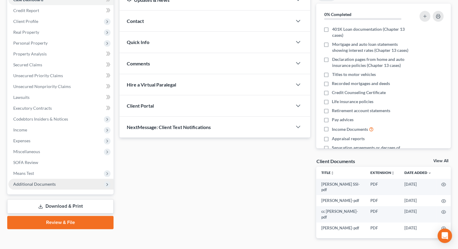
click at [52, 181] on span "Additional Documents" at bounding box center [34, 183] width 42 height 5
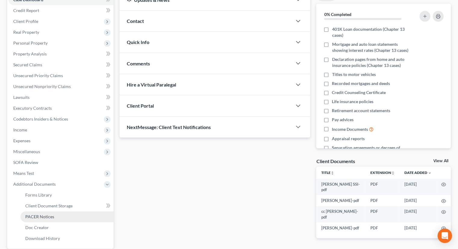
click at [49, 211] on link "PACER Notices" at bounding box center [66, 216] width 93 height 11
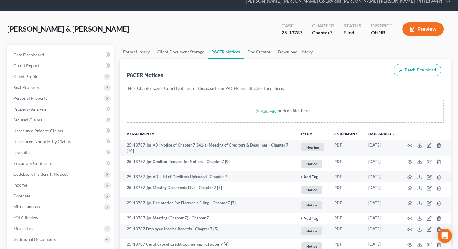
scroll to position [90, 0]
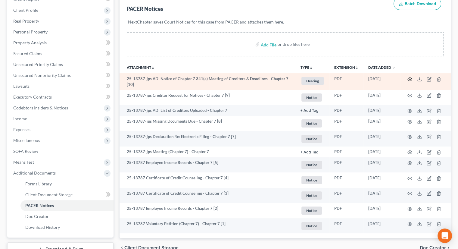
click at [411, 77] on icon "button" at bounding box center [409, 79] width 5 height 5
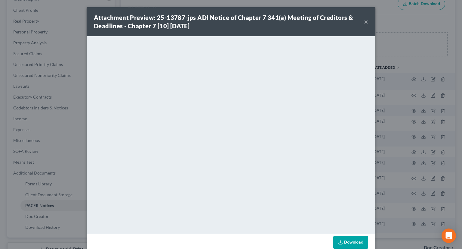
click at [364, 20] on button "×" at bounding box center [366, 21] width 4 height 7
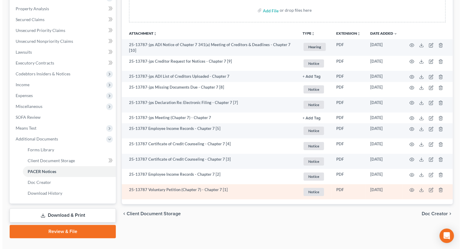
scroll to position [125, 0]
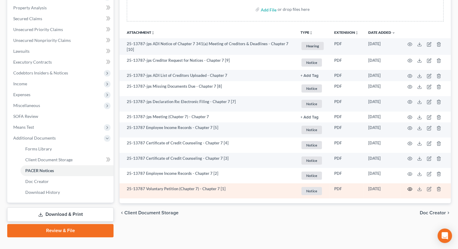
click at [411, 186] on icon "button" at bounding box center [409, 188] width 5 height 5
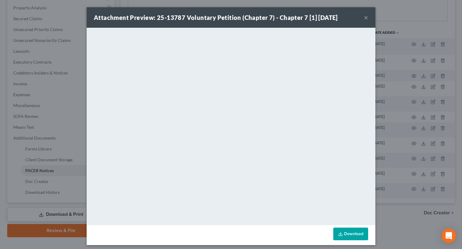
drag, startPoint x: 364, startPoint y: 18, endPoint x: 348, endPoint y: 30, distance: 20.4
click at [364, 18] on button "×" at bounding box center [366, 17] width 4 height 7
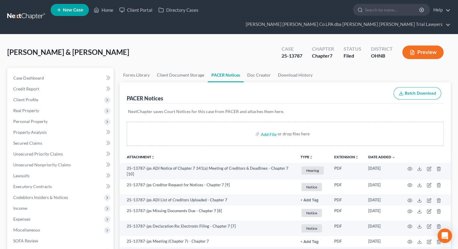
scroll to position [0, 0]
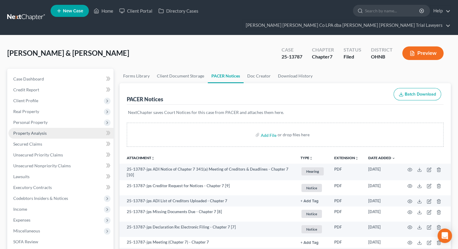
click at [67, 128] on link "Property Analysis" at bounding box center [60, 133] width 105 height 11
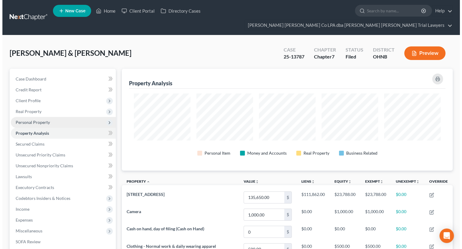
scroll to position [102, 331]
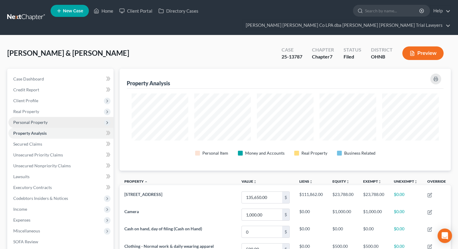
click at [66, 117] on span "Personal Property" at bounding box center [60, 122] width 105 height 11
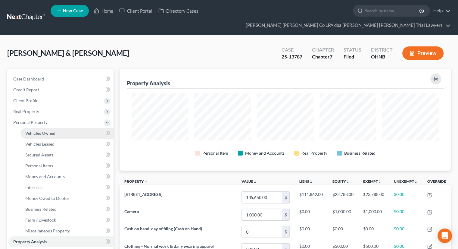
click at [67, 128] on link "Vehicles Owned" at bounding box center [66, 133] width 93 height 11
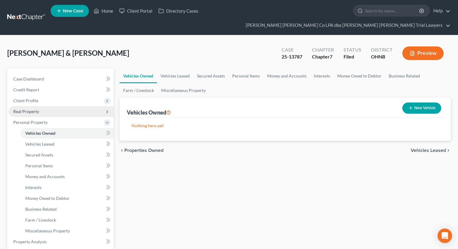
click at [61, 106] on span "Real Property" at bounding box center [60, 111] width 105 height 11
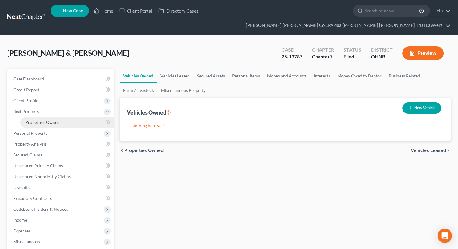
click at [62, 117] on link "Properties Owned" at bounding box center [66, 122] width 93 height 11
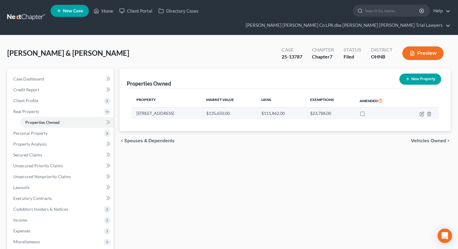
click at [368, 115] on label at bounding box center [368, 115] width 0 height 0
click at [370, 110] on input "checkbox" at bounding box center [372, 112] width 4 height 4
checkbox input "true"
click at [423, 111] on icon "button" at bounding box center [421, 113] width 5 height 5
select select "36"
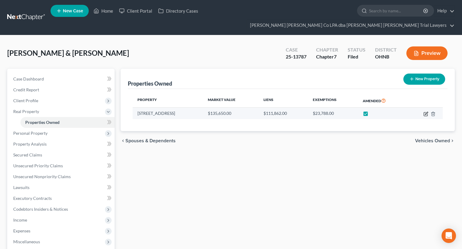
select select "46"
select select "2"
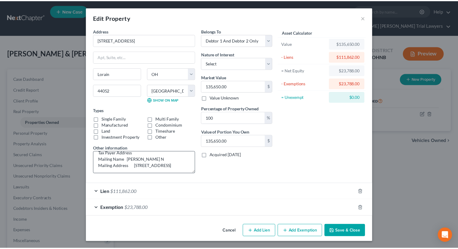
scroll to position [88, 0]
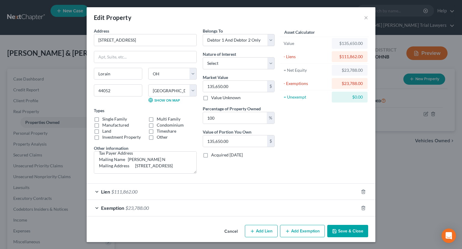
click at [347, 232] on button "Save & Close" at bounding box center [348, 231] width 41 height 13
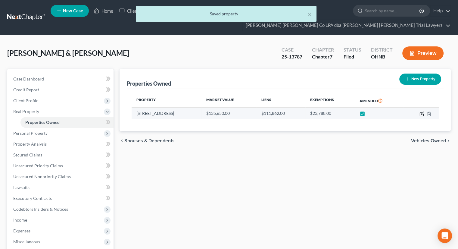
click at [421, 112] on icon "button" at bounding box center [422, 113] width 3 height 3
select select "36"
select select "46"
select select "2"
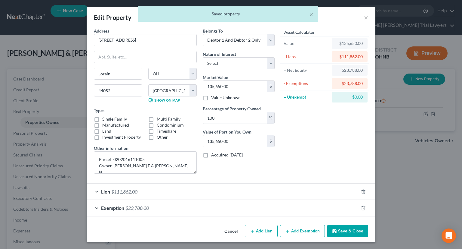
click at [102, 122] on label "Manufactured" at bounding box center [115, 125] width 27 height 6
click at [105, 122] on input "Manufactured" at bounding box center [107, 124] width 4 height 4
click at [102, 125] on label "Manufactured" at bounding box center [115, 125] width 27 height 6
click at [105, 125] on input "Manufactured" at bounding box center [107, 124] width 4 height 4
checkbox input "false"
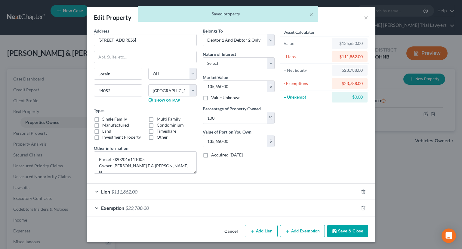
click at [102, 118] on label "Single Family" at bounding box center [114, 119] width 25 height 6
click at [105, 118] on input "Single Family" at bounding box center [107, 118] width 4 height 4
checkbox input "true"
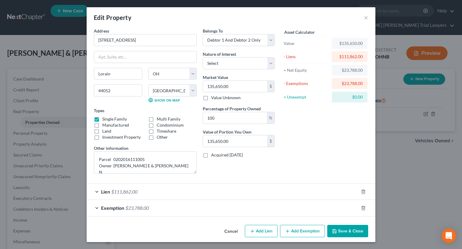
click at [358, 229] on button "Save & Close" at bounding box center [348, 231] width 41 height 13
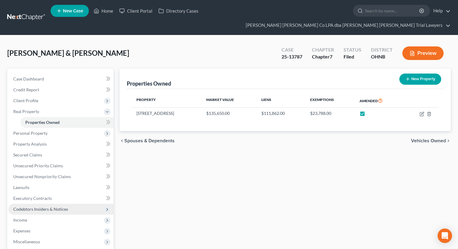
scroll to position [82, 0]
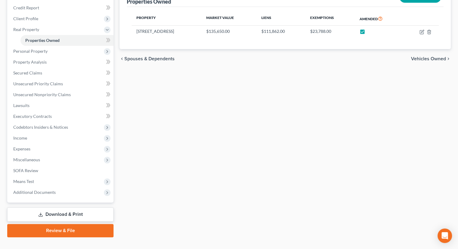
click at [82, 207] on link "Download & Print" at bounding box center [60, 214] width 106 height 14
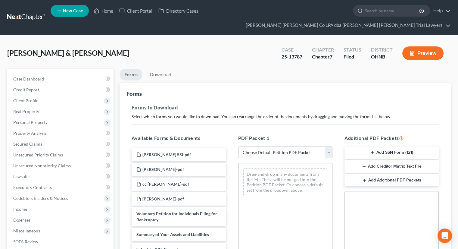
click at [290, 146] on select "Choose Default Petition PDF Packet Complete Bankruptcy Petition (all forms and …" at bounding box center [285, 152] width 94 height 12
select select "2"
click at [238, 146] on select "Choose Default Petition PDF Packet Complete Bankruptcy Petition (all forms and …" at bounding box center [285, 152] width 94 height 12
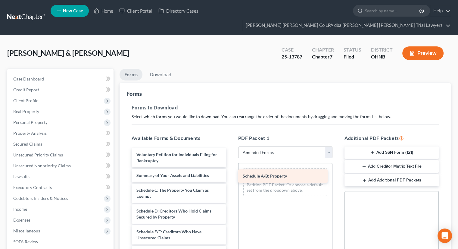
drag, startPoint x: 182, startPoint y: 183, endPoint x: 288, endPoint y: 181, distance: 106.3
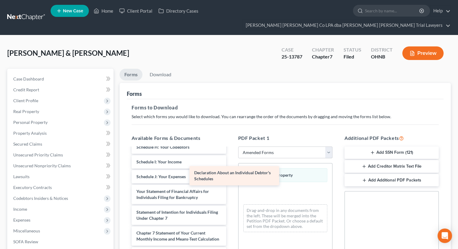
scroll to position [132, 0]
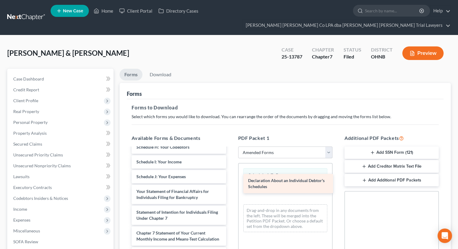
drag, startPoint x: 188, startPoint y: 158, endPoint x: 299, endPoint y: 182, distance: 114.1
click at [231, 182] on div "Declaration About an Individual Debtor's Schedules Voluntary Petition for Indiv…" at bounding box center [179, 166] width 104 height 289
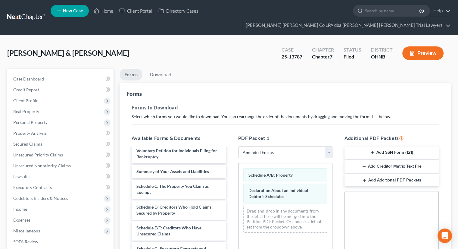
scroll to position [4, 0]
drag, startPoint x: 191, startPoint y: 164, endPoint x: 255, endPoint y: 166, distance: 64.1
drag, startPoint x: 255, startPoint y: 166, endPoint x: 359, endPoint y: 198, distance: 109.3
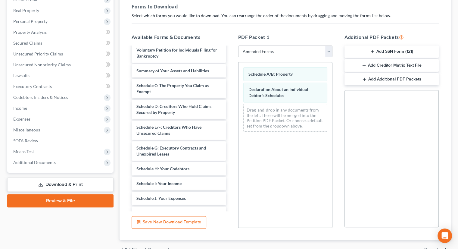
click at [426, 247] on span "Download" at bounding box center [435, 249] width 22 height 5
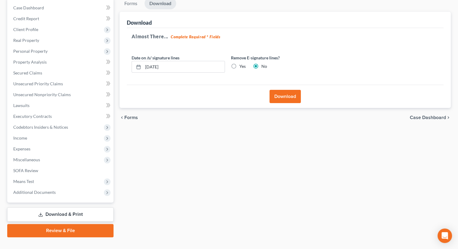
click at [287, 90] on button "Download" at bounding box center [284, 96] width 31 height 13
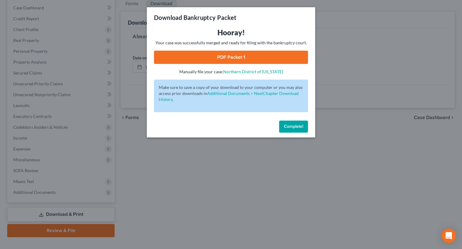
click at [226, 59] on link "PDF Packet 1" at bounding box center [231, 57] width 154 height 13
